Goal: Transaction & Acquisition: Download file/media

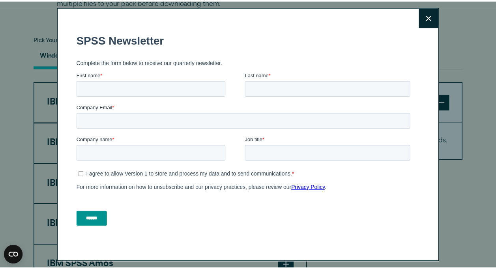
scroll to position [552, 0]
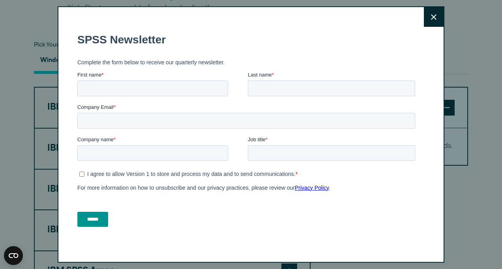
click at [425, 22] on button "Close" at bounding box center [434, 17] width 20 height 20
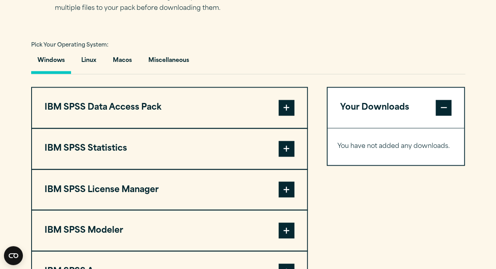
click at [51, 64] on button "Windows" at bounding box center [51, 62] width 40 height 22
click at [53, 60] on button "Windows" at bounding box center [51, 62] width 40 height 22
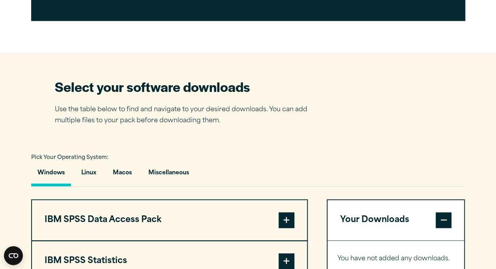
scroll to position [473, 0]
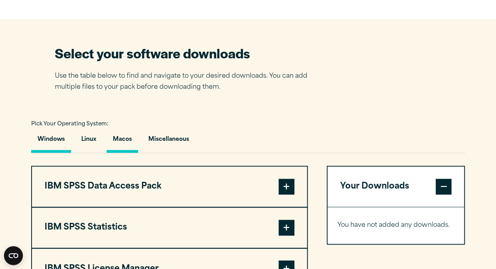
click at [116, 136] on button "Macos" at bounding box center [123, 141] width 32 height 22
click at [96, 136] on button "Linux" at bounding box center [89, 141] width 28 height 22
click at [58, 137] on button "Windows" at bounding box center [51, 141] width 40 height 22
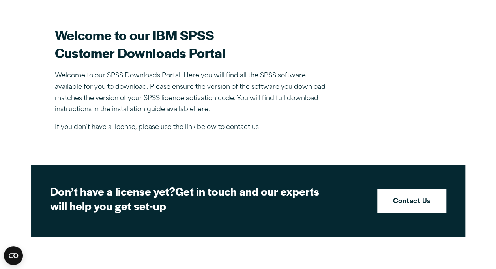
scroll to position [237, 0]
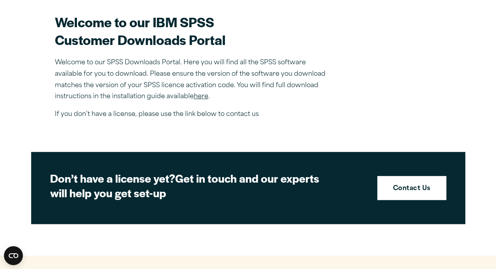
click at [203, 99] on link "here" at bounding box center [201, 96] width 15 height 6
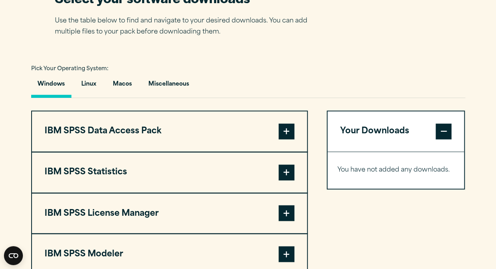
scroll to position [552, 0]
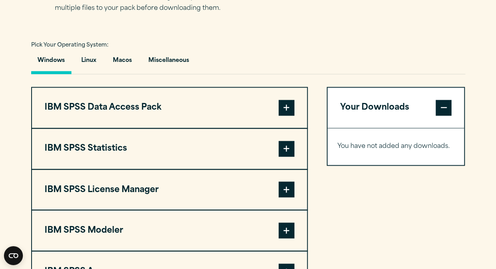
click at [232, 143] on button "IBM SPSS Statistics" at bounding box center [169, 149] width 275 height 40
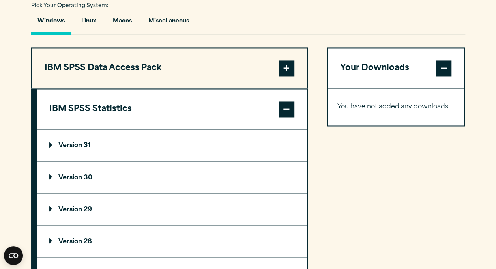
click at [232, 143] on summary "Version 31" at bounding box center [172, 146] width 270 height 32
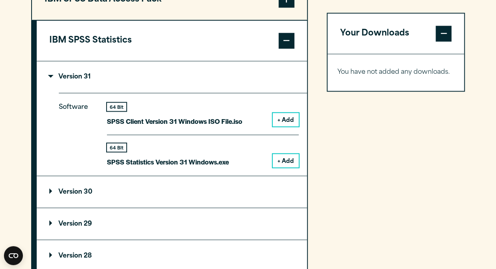
scroll to position [671, 0]
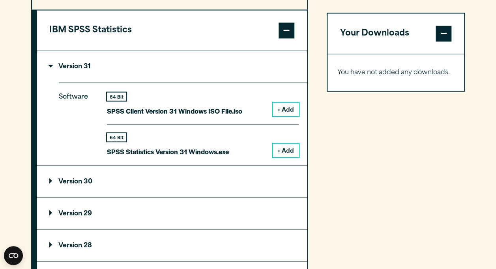
click at [287, 146] on button "+ Add" at bounding box center [286, 150] width 26 height 13
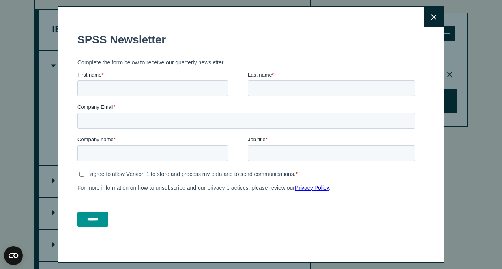
drag, startPoint x: 425, startPoint y: 20, endPoint x: 426, endPoint y: 24, distance: 4.0
click at [427, 20] on button "Close" at bounding box center [434, 17] width 20 height 20
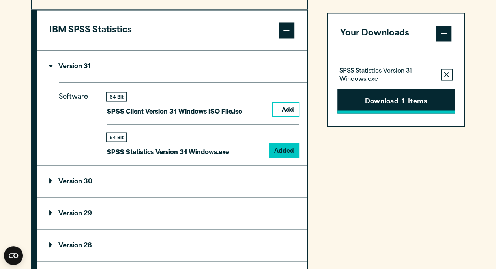
click at [393, 103] on button "Download 1 Items" at bounding box center [395, 101] width 117 height 24
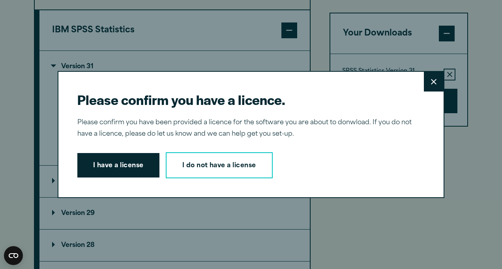
click at [119, 167] on button "I have a license" at bounding box center [118, 165] width 82 height 24
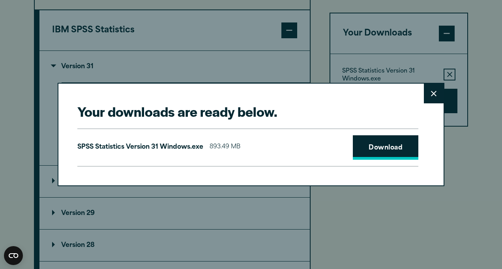
click at [378, 143] on link "Download" at bounding box center [385, 147] width 65 height 24
click at [429, 97] on button "Close" at bounding box center [434, 94] width 20 height 20
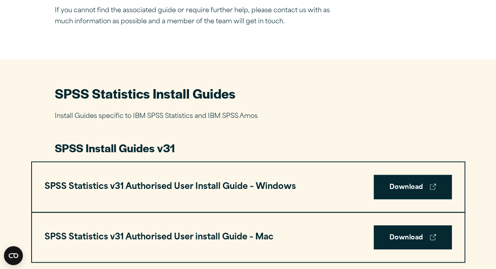
scroll to position [316, 0]
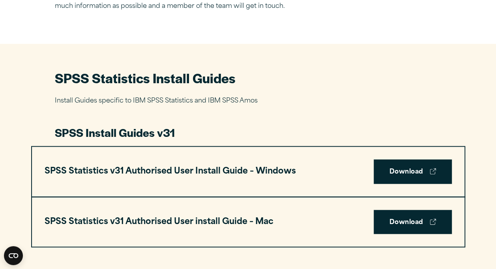
click at [269, 168] on h3 "SPSS Statistics v31 Authorised User Install Guide – Windows" at bounding box center [170, 171] width 251 height 15
